Goal: Task Accomplishment & Management: Use online tool/utility

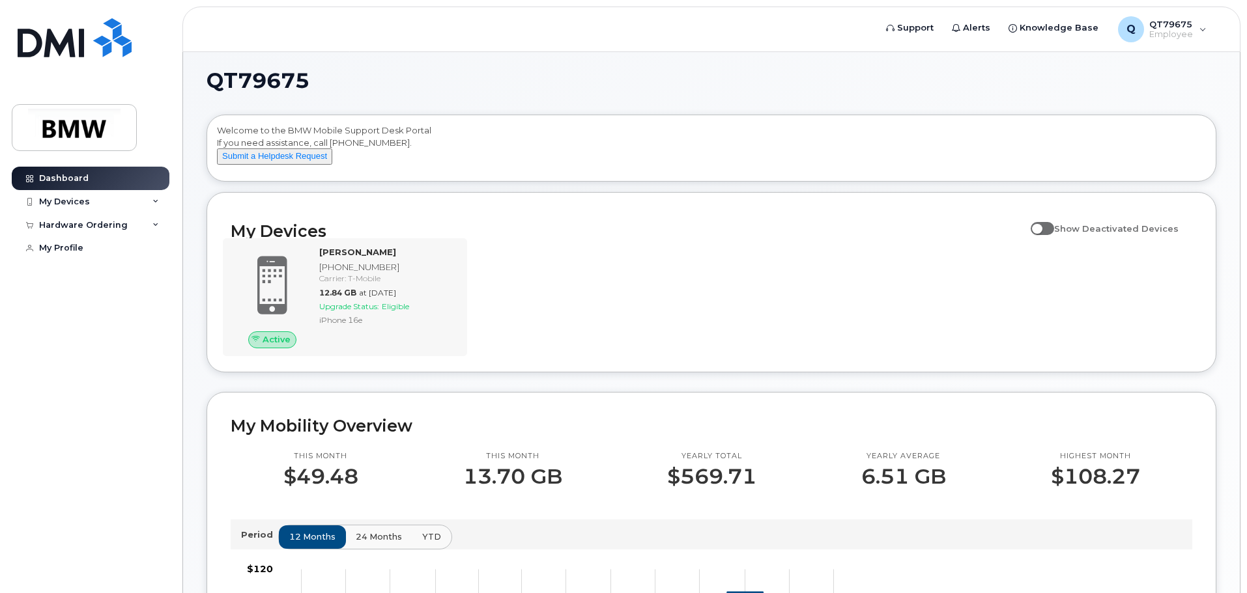
scroll to position [1, 0]
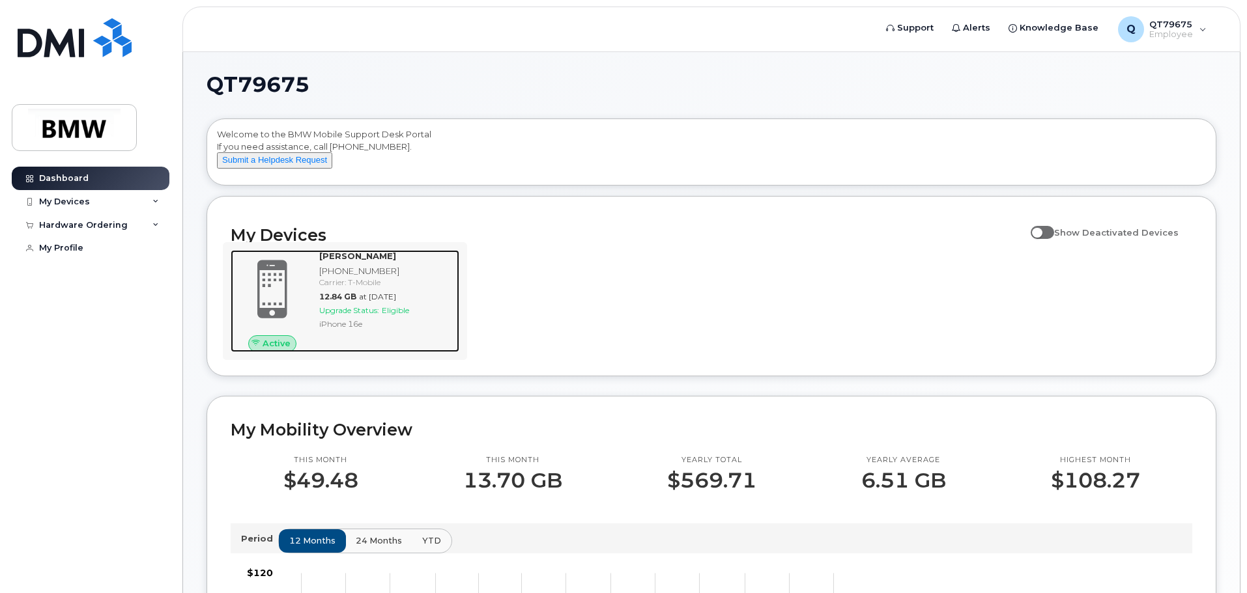
click at [277, 305] on span at bounding box center [272, 290] width 63 height 66
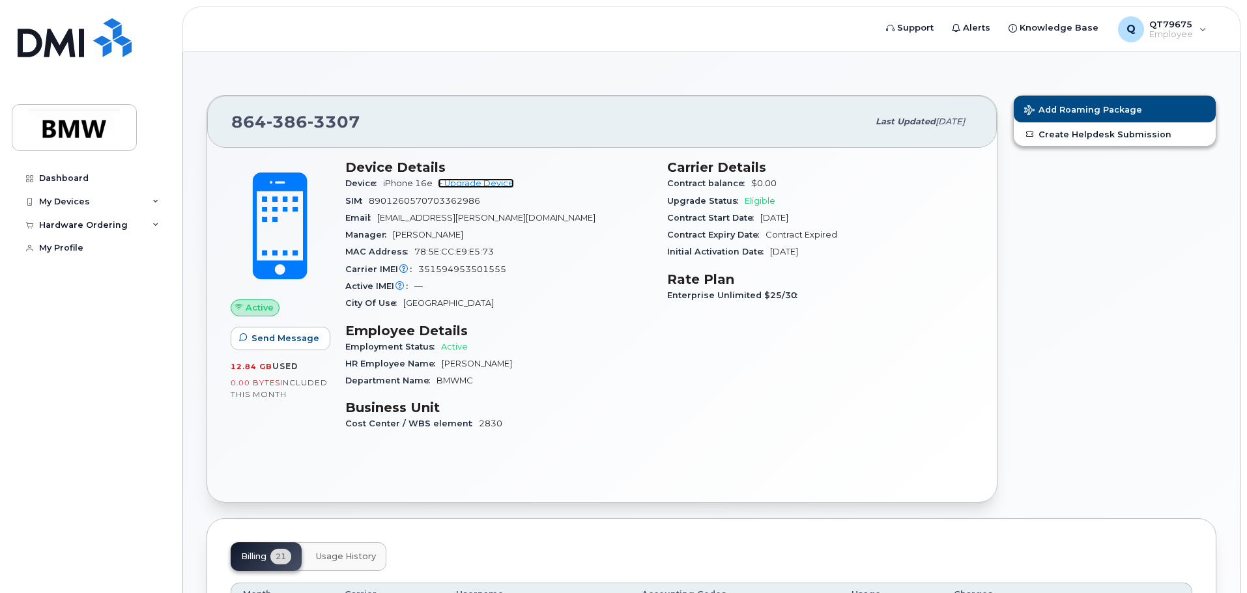
click at [479, 184] on link "+ Upgrade Device" at bounding box center [476, 183] width 76 height 10
